Goal: Information Seeking & Learning: Learn about a topic

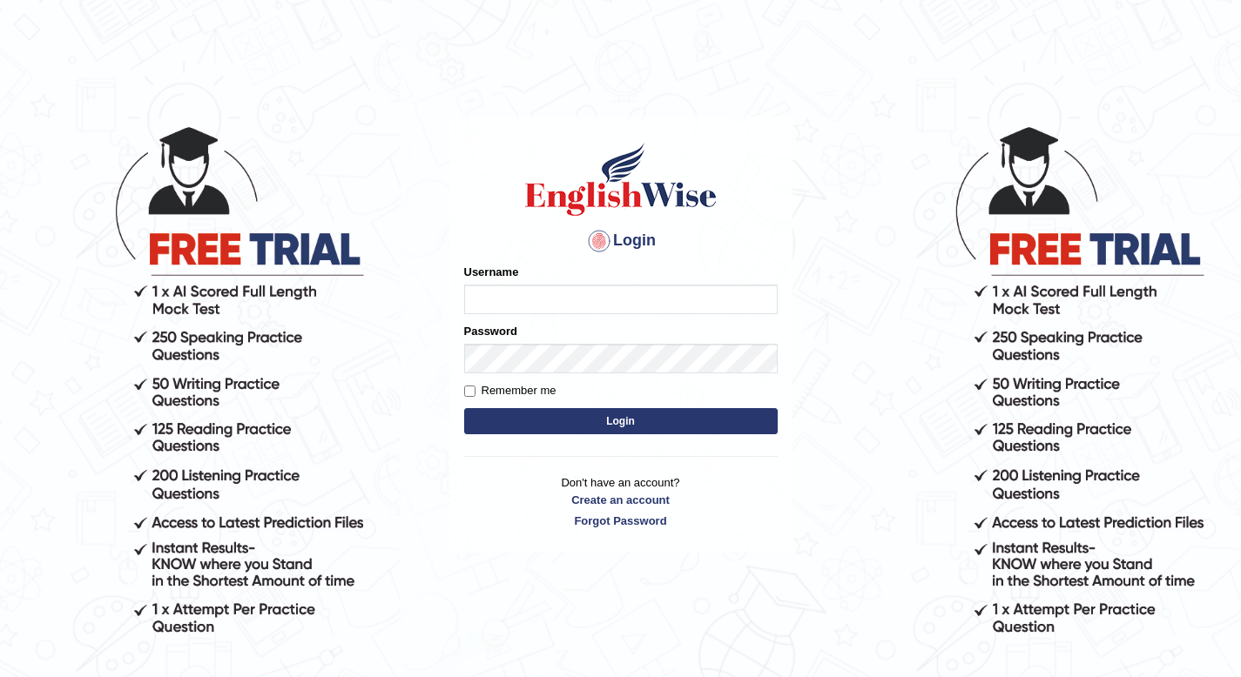
type input "cansu_parramatta"
click at [521, 414] on button "Login" at bounding box center [620, 421] width 313 height 26
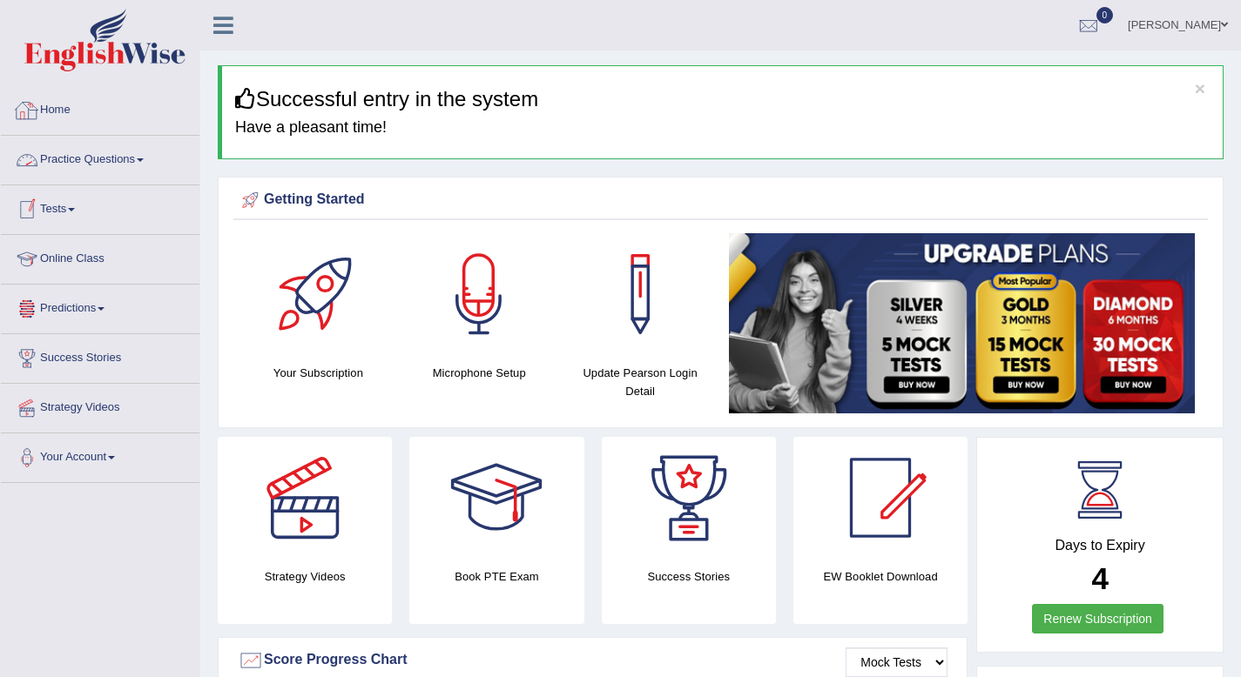
click at [71, 116] on link "Home" at bounding box center [100, 108] width 199 height 44
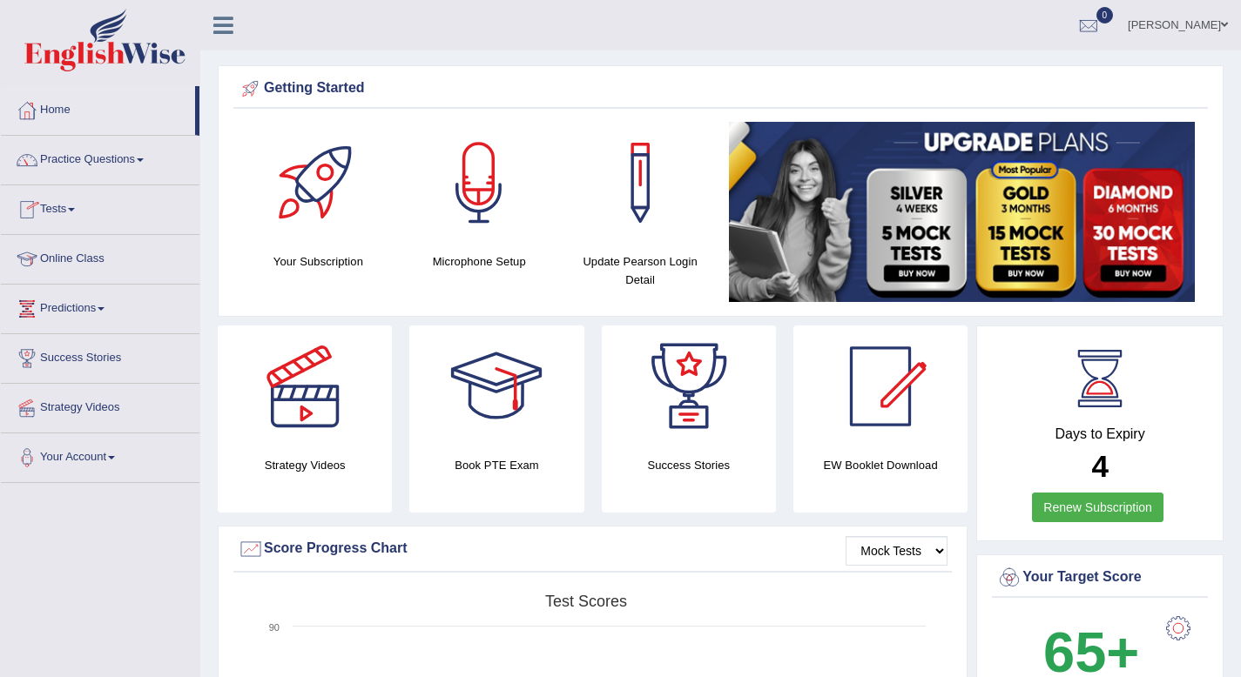
click at [91, 206] on link "Tests" at bounding box center [100, 207] width 199 height 44
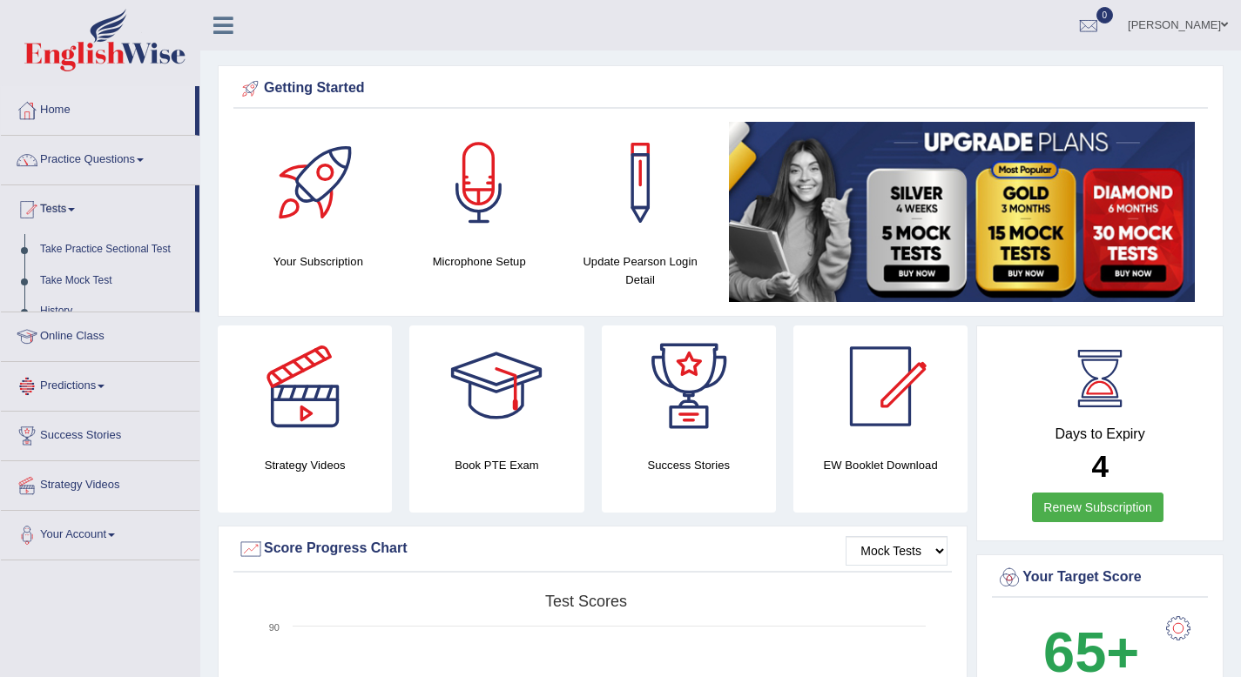
click at [91, 206] on link "Tests" at bounding box center [98, 207] width 194 height 44
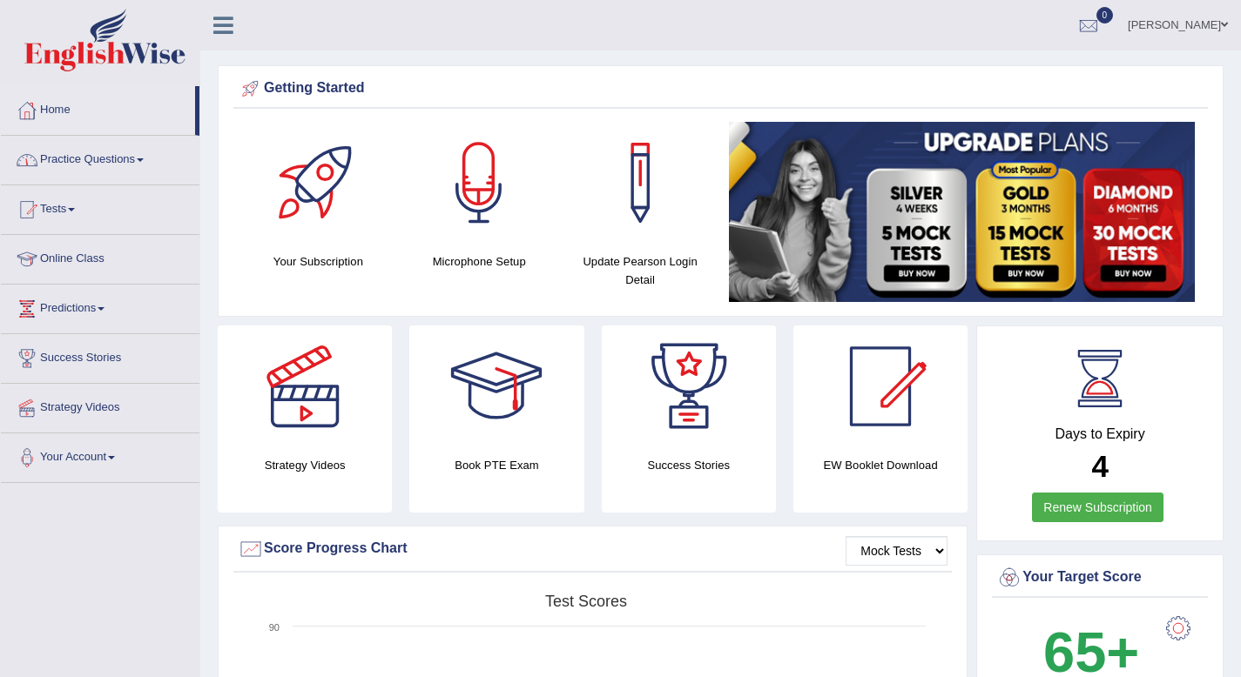
click at [110, 158] on link "Practice Questions" at bounding box center [100, 158] width 199 height 44
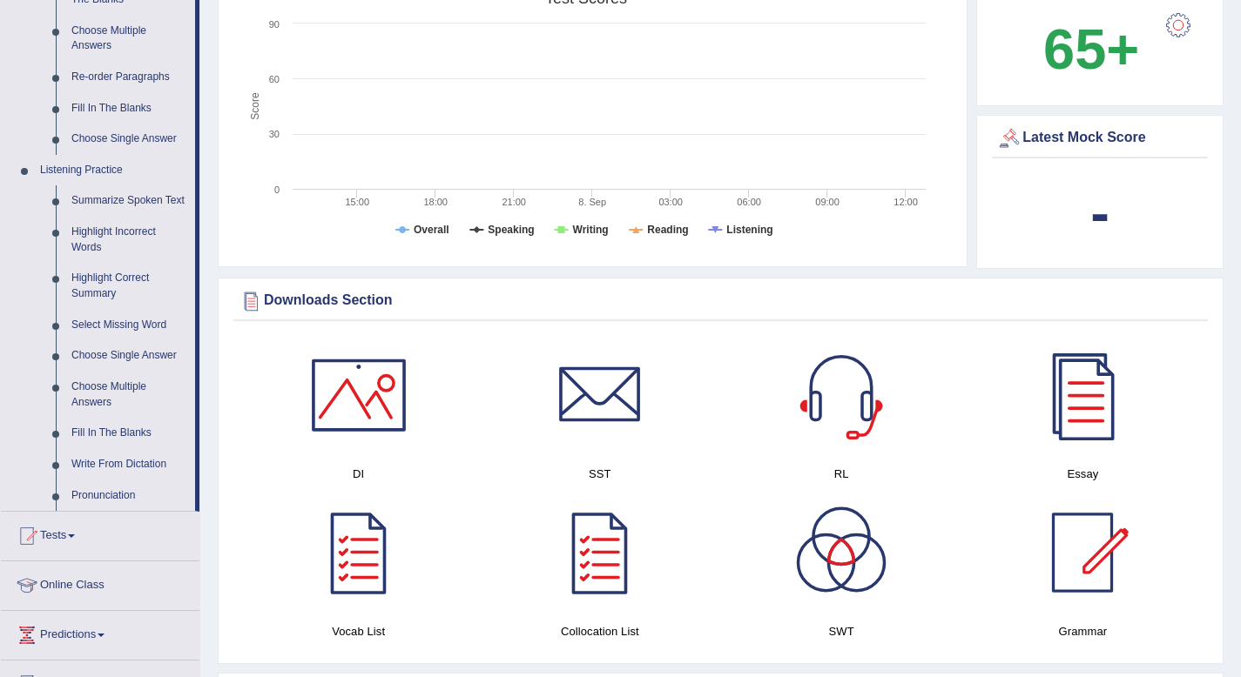
scroll to position [609, 0]
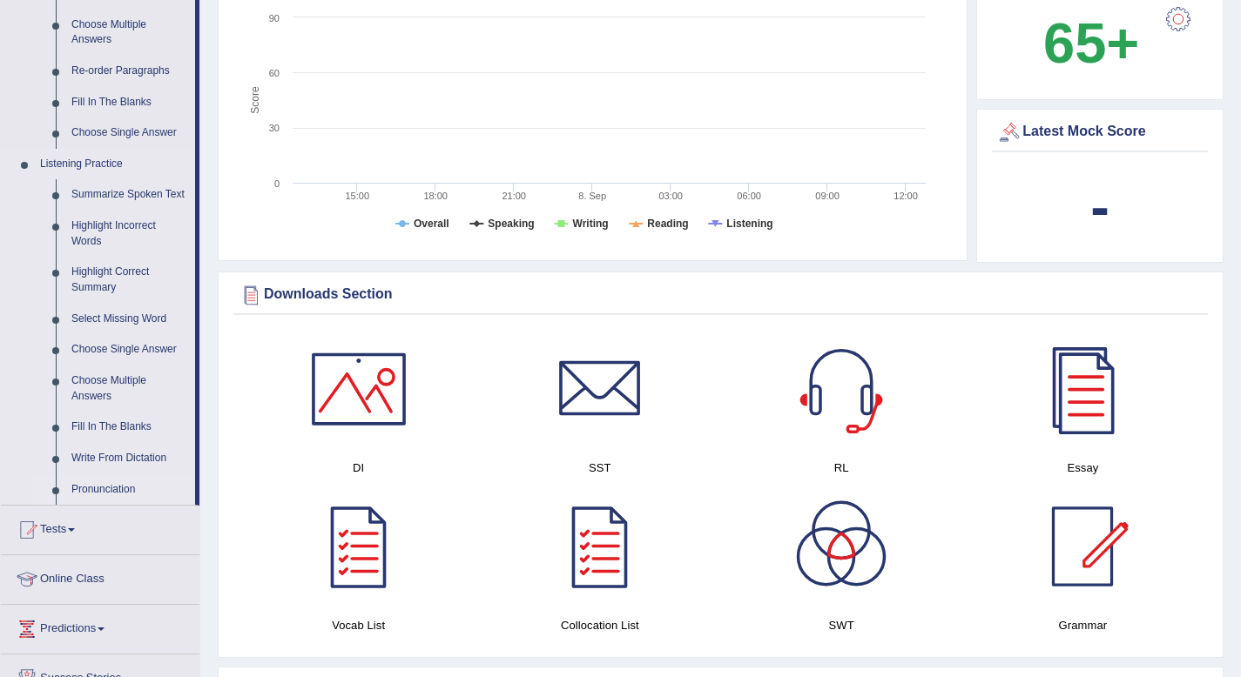
click at [107, 503] on link "Pronunciation" at bounding box center [129, 490] width 131 height 31
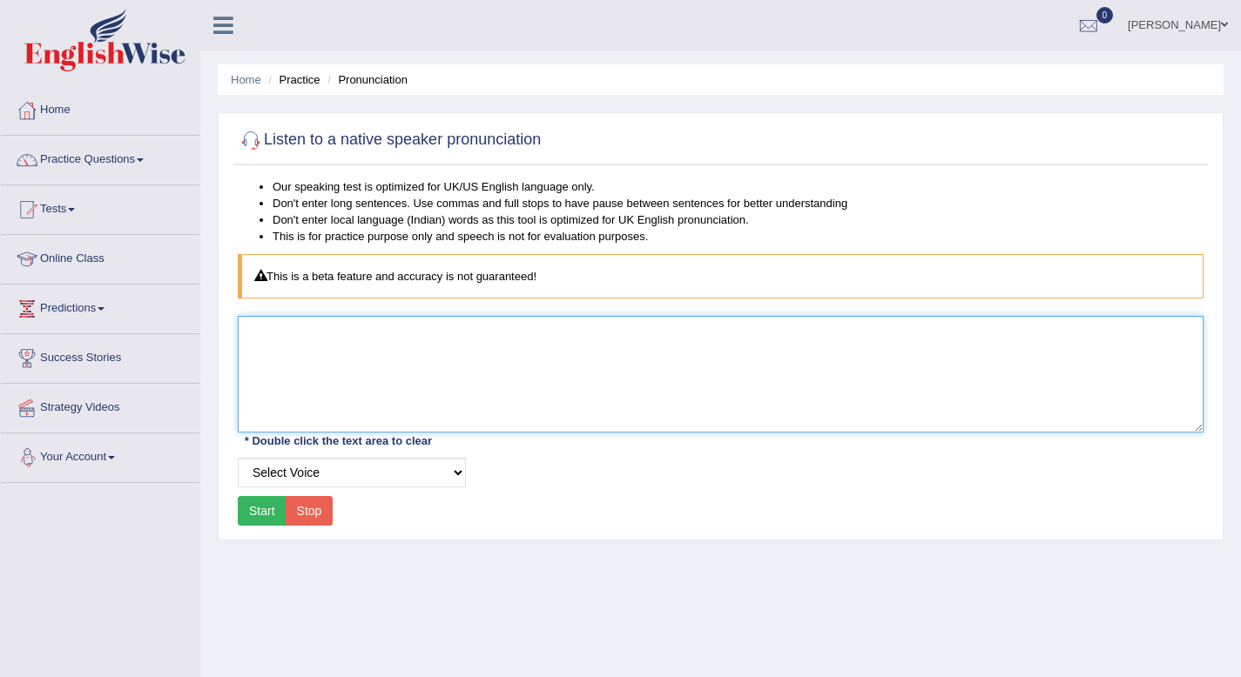
click at [381, 353] on textarea at bounding box center [721, 374] width 966 height 117
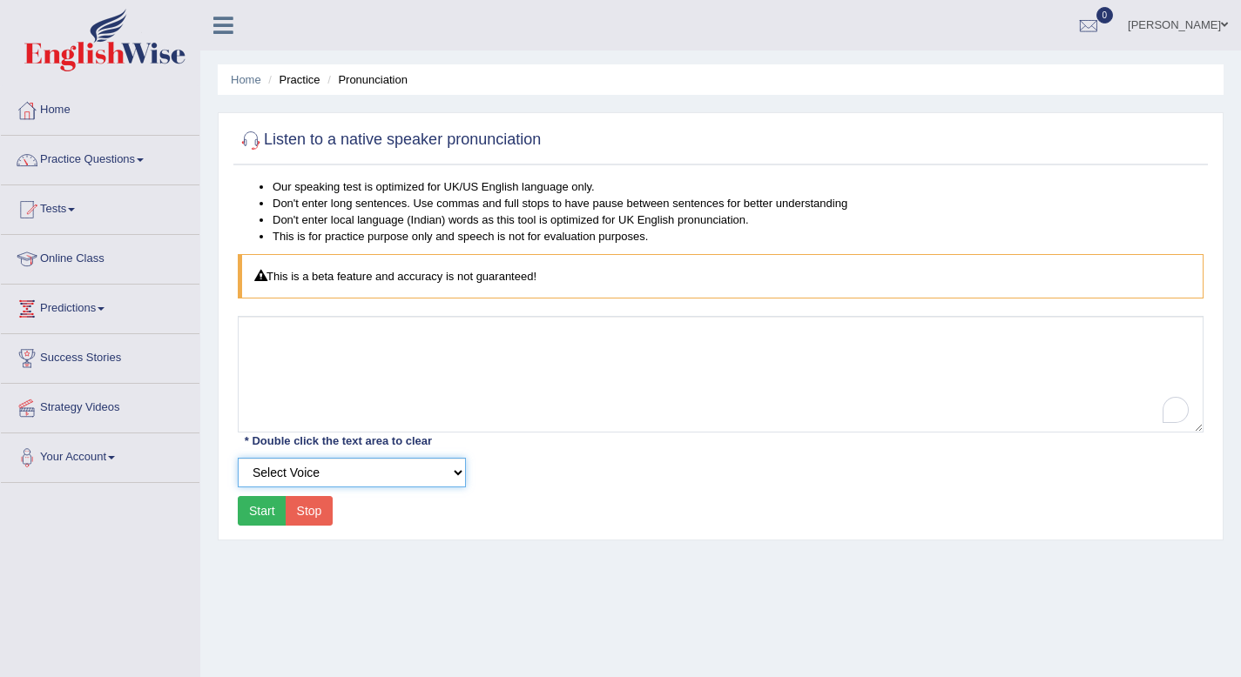
click at [316, 474] on select "Select Voice UK English Female UK English Male" at bounding box center [352, 473] width 228 height 30
select select "159"
click at [238, 458] on select "Select Voice UK English Female UK English Male" at bounding box center [352, 473] width 228 height 30
click at [264, 515] on button "Start" at bounding box center [262, 511] width 49 height 30
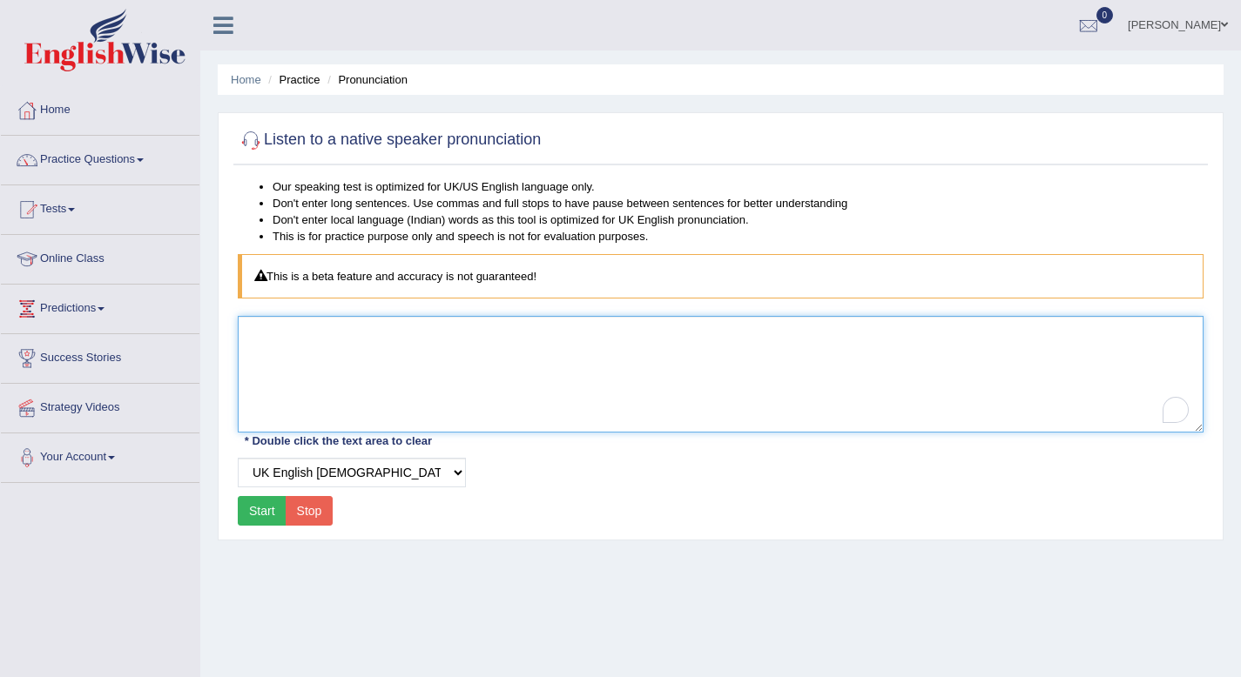
click at [351, 380] on textarea "To enrich screen reader interactions, please activate Accessibility in Grammarl…" at bounding box center [721, 374] width 966 height 117
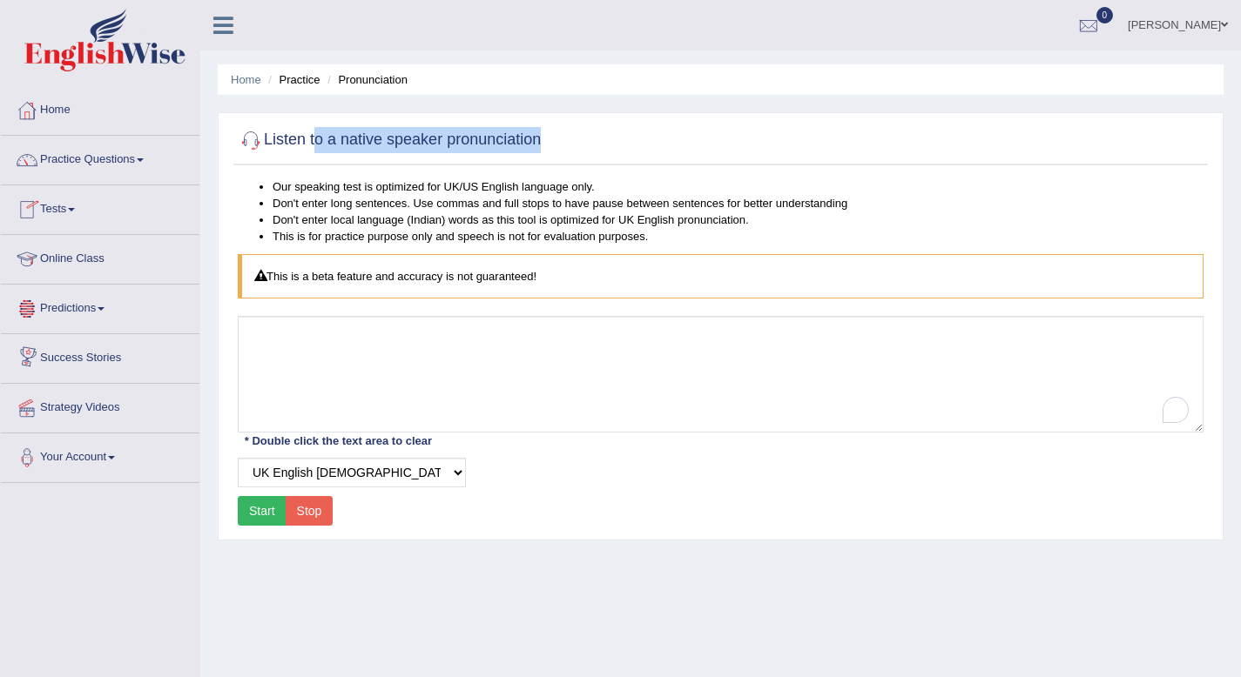
drag, startPoint x: 315, startPoint y: 141, endPoint x: 603, endPoint y: 139, distance: 288.2
click at [603, 139] on div "Listen to a native speaker pronunciation" at bounding box center [720, 144] width 974 height 44
click at [603, 139] on div at bounding box center [721, 141] width 966 height 36
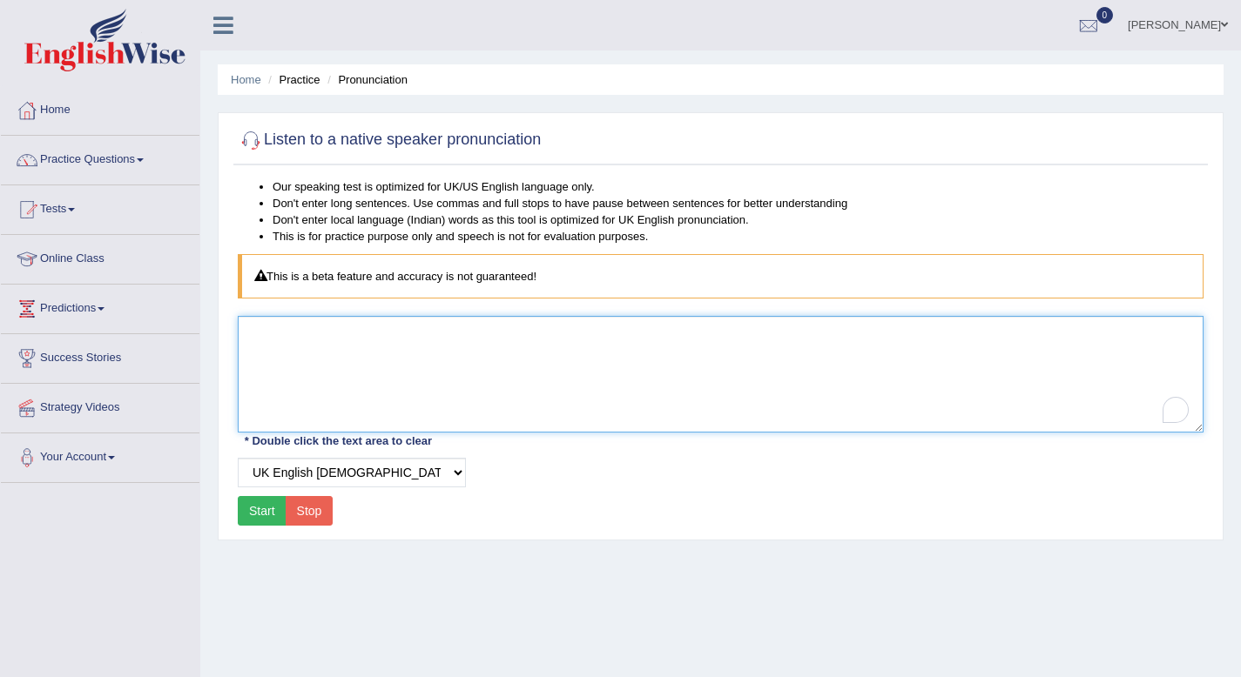
click at [370, 364] on textarea "To enrich screen reader interactions, please activate Accessibility in Grammarl…" at bounding box center [721, 374] width 966 height 117
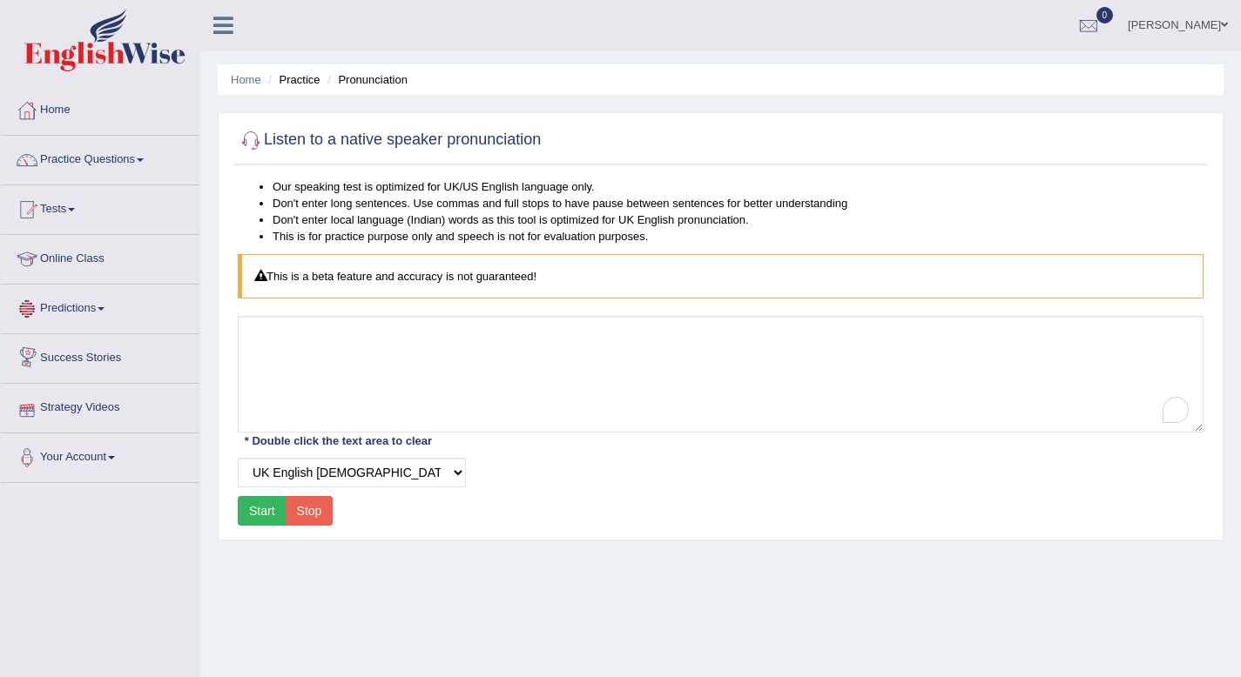
click at [90, 299] on link "Predictions" at bounding box center [100, 307] width 199 height 44
click at [90, 299] on link "Predictions" at bounding box center [98, 307] width 194 height 44
click at [112, 163] on link "Practice Questions" at bounding box center [100, 158] width 199 height 44
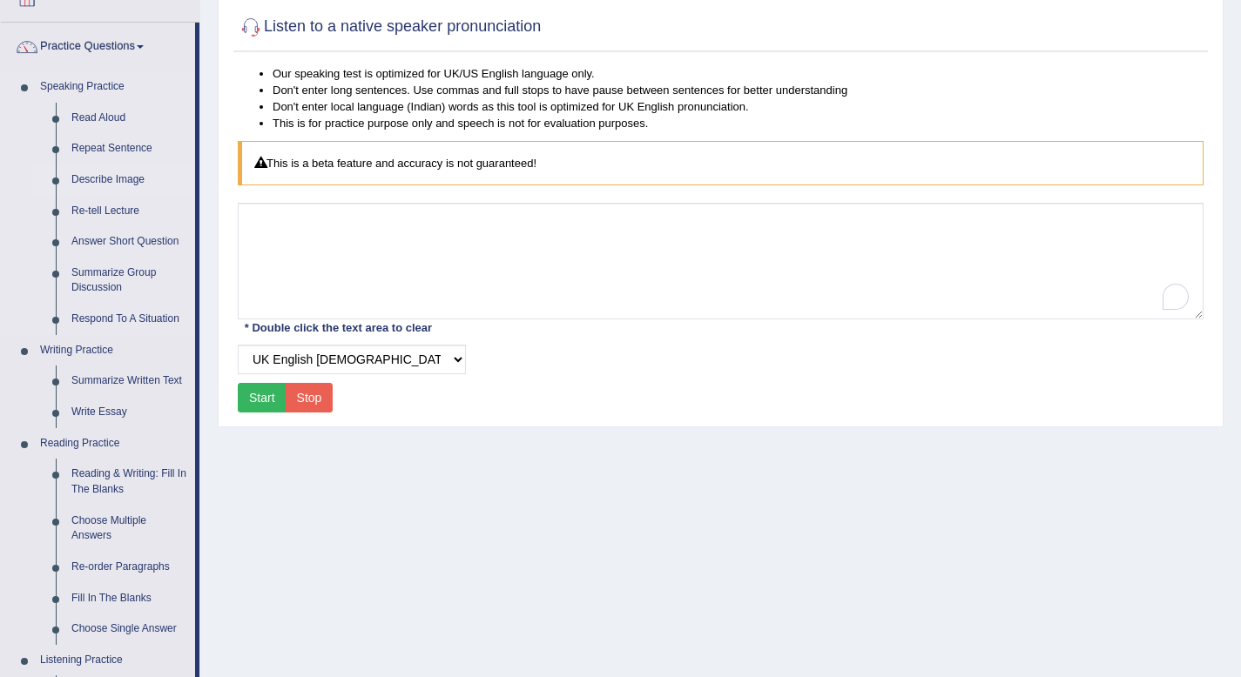
scroll to position [71, 0]
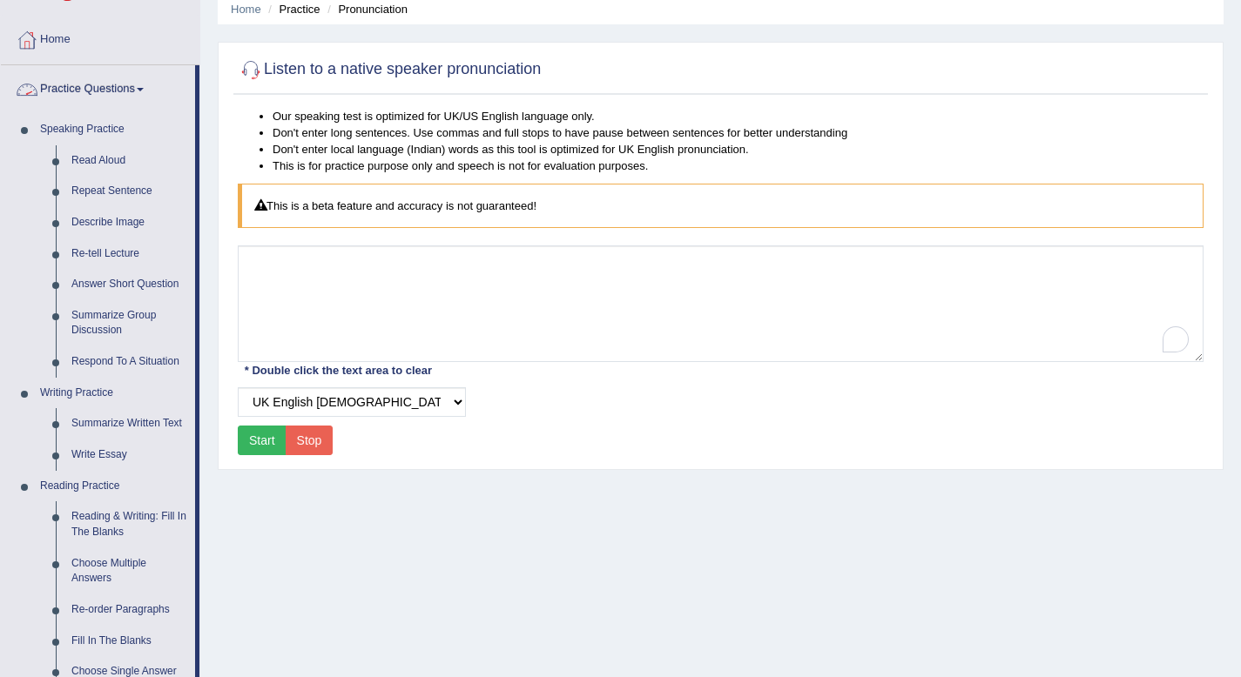
click at [105, 95] on link "Practice Questions" at bounding box center [98, 87] width 194 height 44
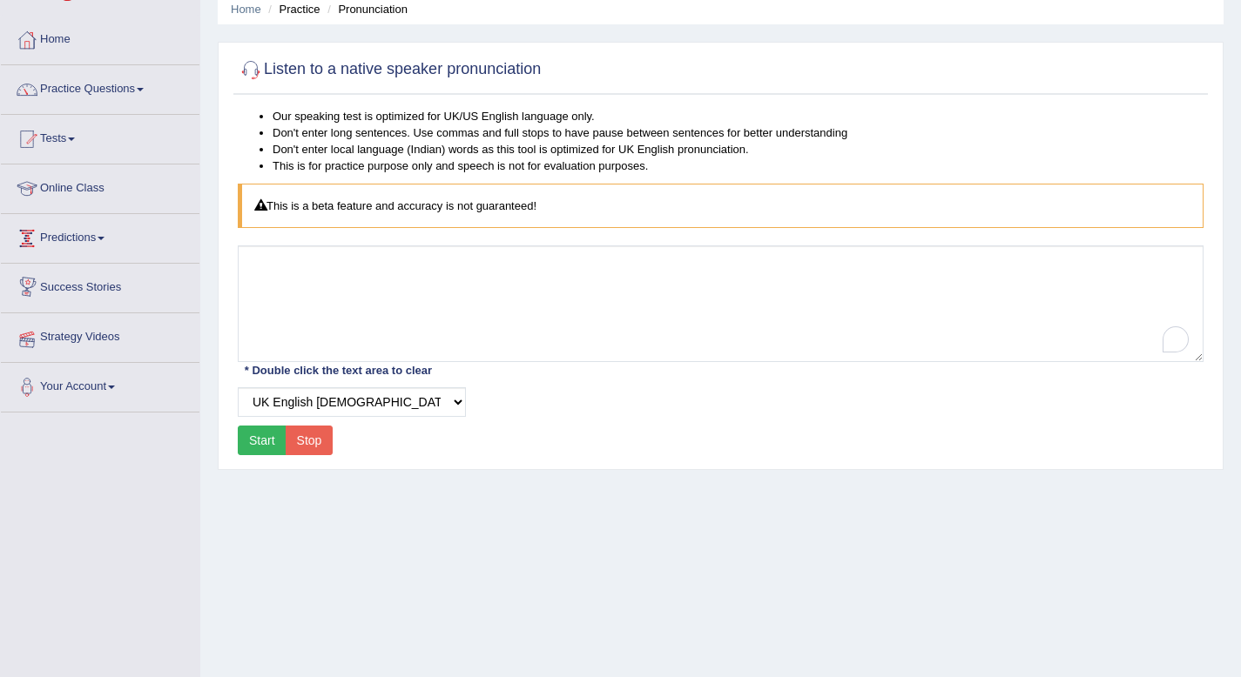
click at [87, 340] on link "Strategy Videos" at bounding box center [100, 335] width 199 height 44
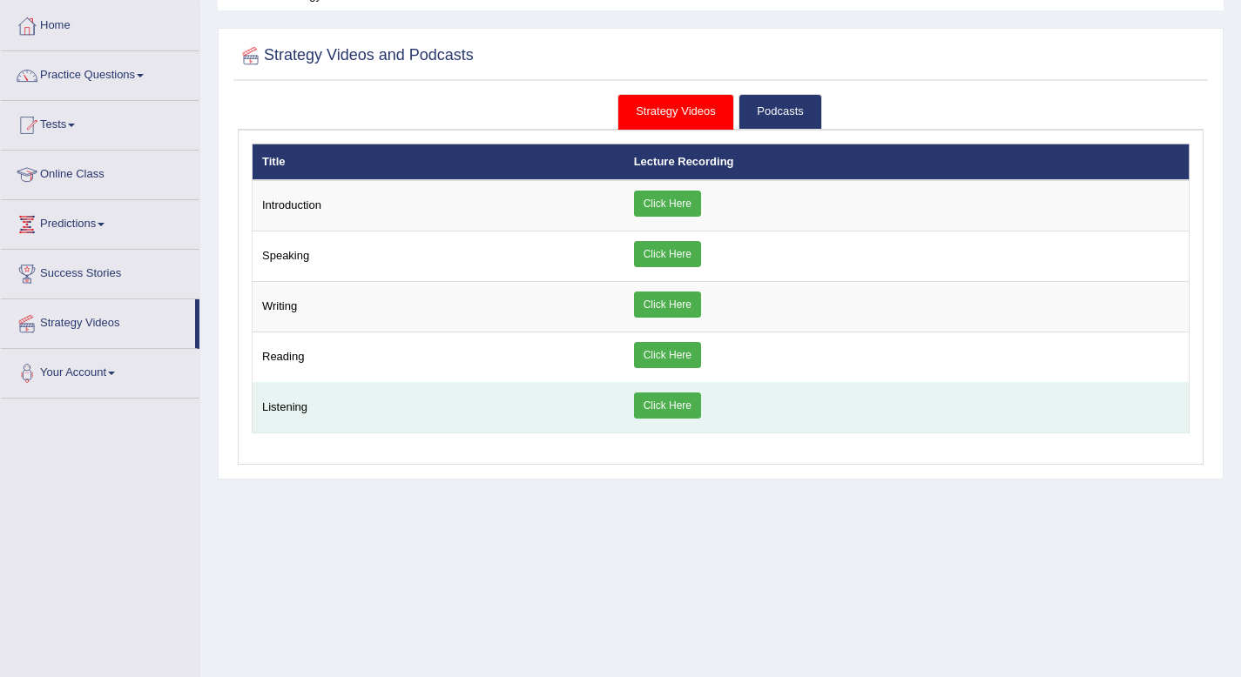
click at [667, 406] on link "Click Here" at bounding box center [667, 406] width 67 height 26
